Goal: Information Seeking & Learning: Learn about a topic

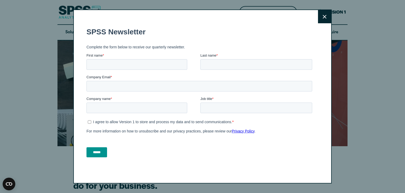
click at [326, 19] on button "Close" at bounding box center [324, 16] width 13 height 13
click at [324, 20] on button "Close" at bounding box center [324, 16] width 13 height 13
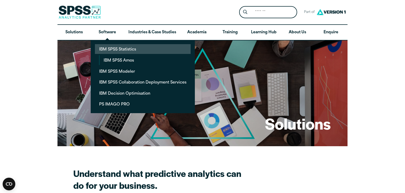
click at [148, 48] on link "IBM SPSS Statistics" at bounding box center [143, 49] width 96 height 10
